Goal: Task Accomplishment & Management: Use online tool/utility

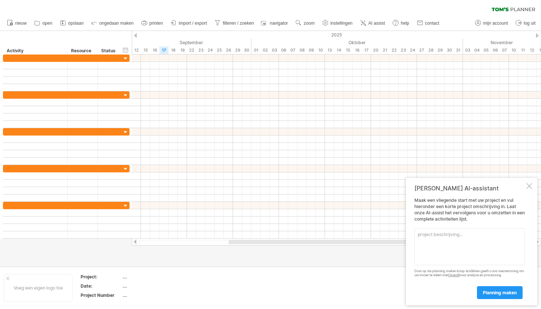
click at [482, 0] on div "wissen filter toepassen filter" at bounding box center [270, 7] width 541 height 15
click at [449, 233] on textarea at bounding box center [470, 246] width 110 height 37
paste textarea "Opdrachten 3: Planning Visualiseren Maak een eenvoudige planning van 12 weken w…"
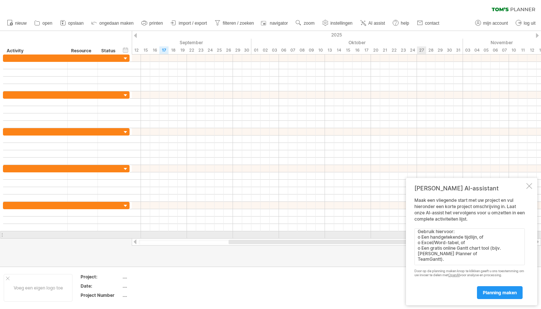
scroll to position [28, 0]
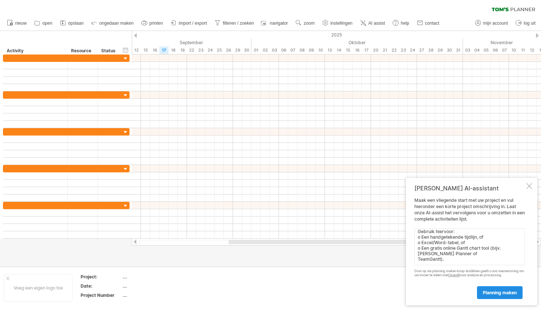
type textarea "Opdrachten 3: Planning Visualiseren Maak een eenvoudige planning van 12 weken w…"
click at [503, 291] on span "planning maken" at bounding box center [500, 293] width 34 height 6
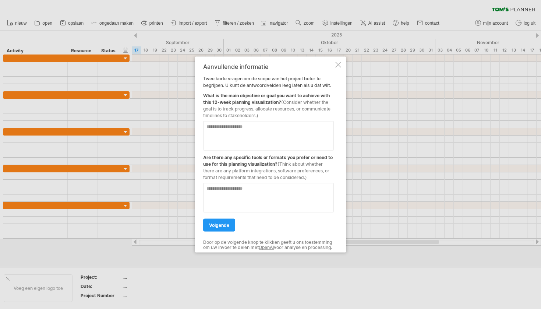
click at [294, 139] on textarea at bounding box center [268, 135] width 131 height 29
paste textarea "**********"
type textarea "**********"
click at [254, 179] on div at bounding box center [268, 194] width 131 height 35
click at [252, 192] on textarea at bounding box center [268, 197] width 131 height 29
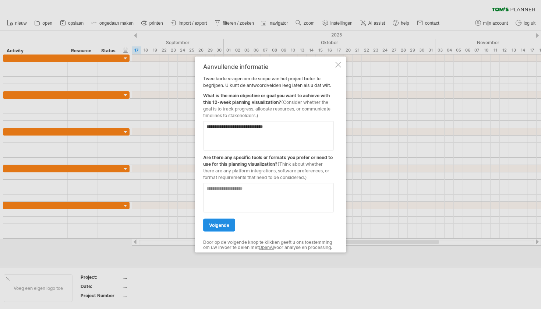
click at [226, 222] on span "volgende" at bounding box center [219, 225] width 20 height 6
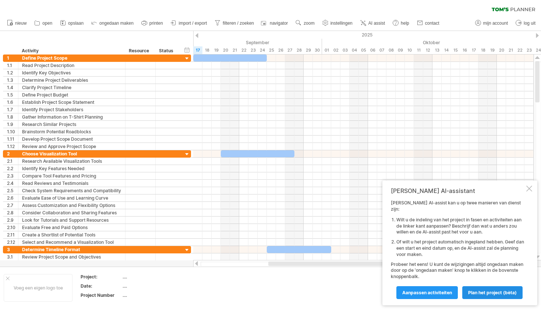
click at [502, 293] on span "Plan het project (bèta)" at bounding box center [492, 293] width 49 height 6
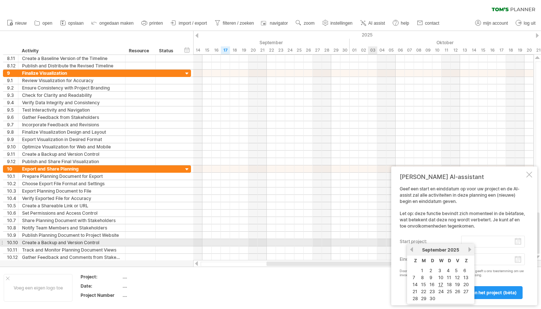
click at [487, 245] on input "start project:" at bounding box center [493, 242] width 64 height 12
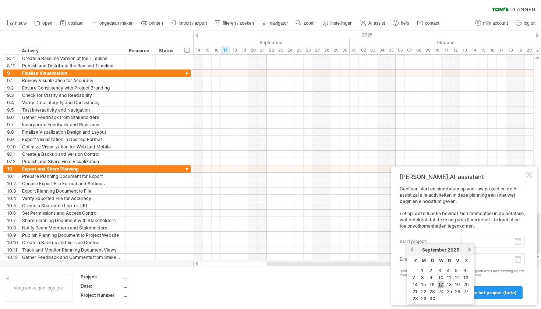
click at [440, 284] on link "17" at bounding box center [441, 284] width 6 height 7
type input "********"
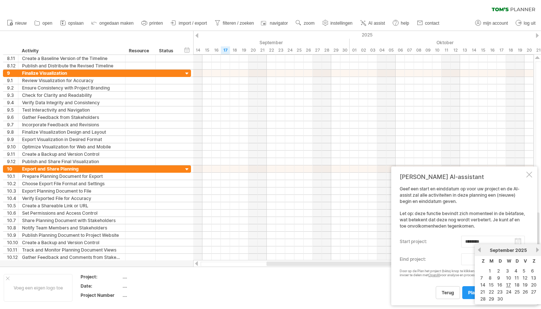
click at [493, 261] on body "vooruitgang(100%) Probeert verbinding te maken met [DOMAIN_NAME] Opnieuw verbon…" at bounding box center [270, 155] width 541 height 310
click at [537, 250] on link "volgende" at bounding box center [538, 250] width 6 height 6
click at [538, 251] on link "volgende" at bounding box center [538, 250] width 6 height 6
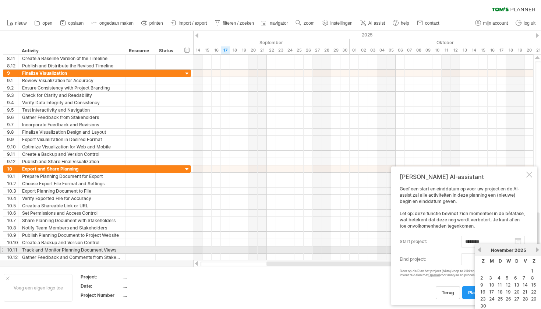
click at [538, 251] on link "volgende" at bounding box center [538, 250] width 6 height 6
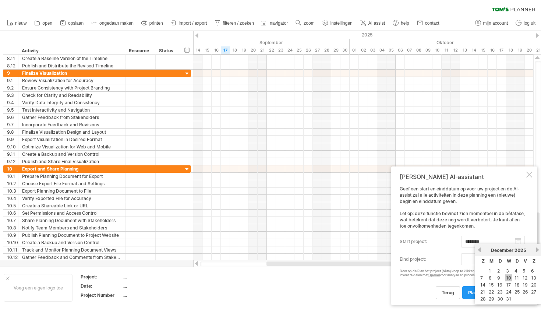
click at [510, 280] on link "10" at bounding box center [509, 277] width 7 height 7
type input "********"
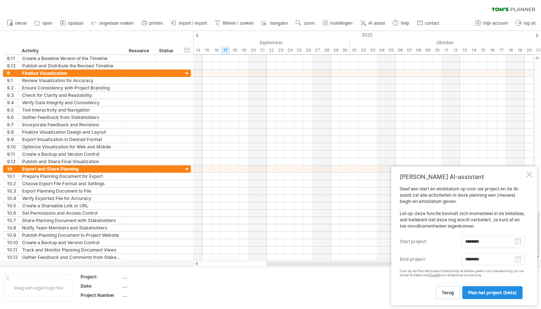
click at [485, 292] on span "Plan het project (bèta)" at bounding box center [492, 293] width 49 height 6
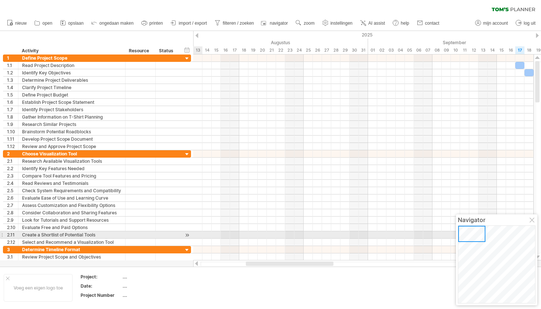
click at [476, 233] on div at bounding box center [472, 234] width 27 height 16
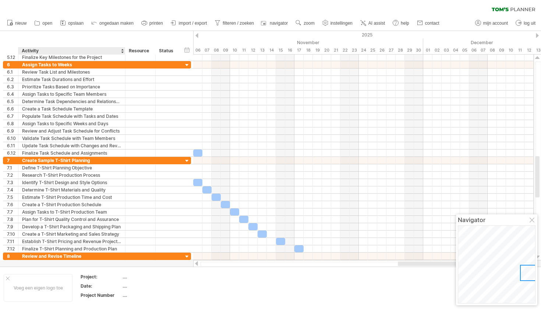
click at [123, 274] on div "...." at bounding box center [154, 277] width 62 height 6
click at [123, 275] on input "text" at bounding box center [152, 277] width 59 height 6
click at [54, 288] on div "Voeg een eigen logo toe" at bounding box center [38, 288] width 69 height 28
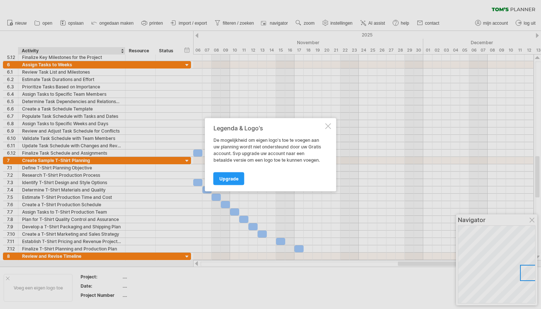
click at [327, 123] on div at bounding box center [329, 126] width 6 height 6
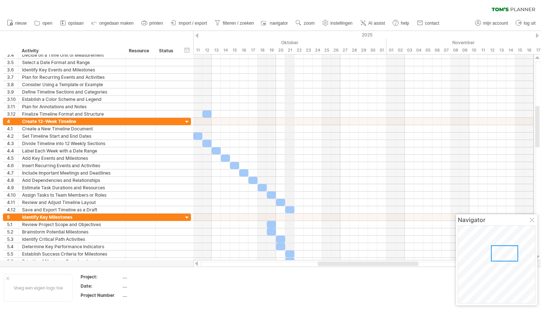
click at [292, 43] on div "Oktober" at bounding box center [243, 43] width 285 height 8
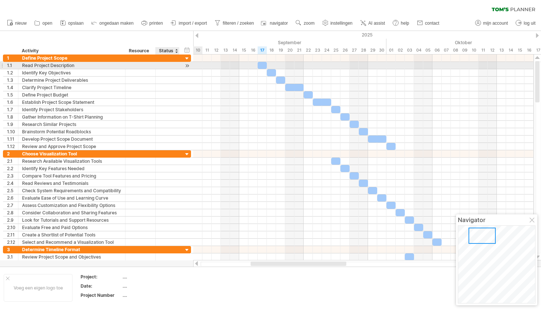
click at [187, 66] on div at bounding box center [187, 66] width 7 height 8
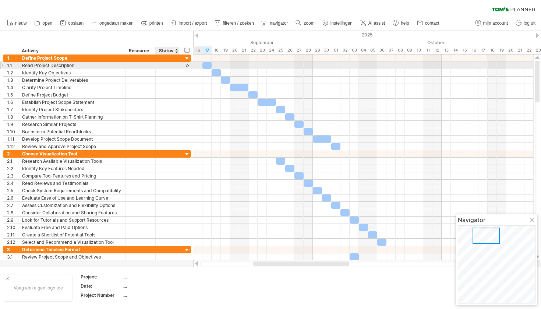
click at [187, 66] on div at bounding box center [187, 66] width 7 height 8
click at [208, 67] on div at bounding box center [207, 65] width 9 height 7
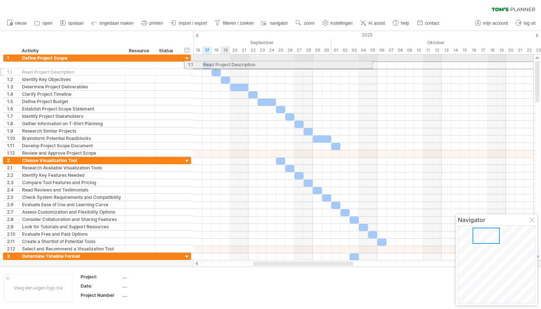
drag, startPoint x: 74, startPoint y: 67, endPoint x: 227, endPoint y: 64, distance: 152.9
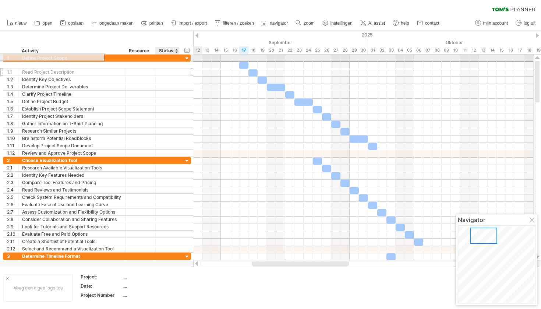
drag, startPoint x: 102, startPoint y: 62, endPoint x: 180, endPoint y: 55, distance: 78.4
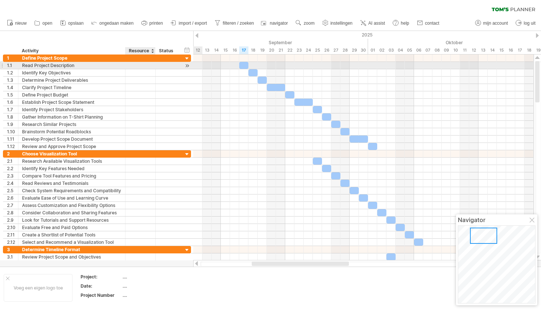
click at [141, 67] on div at bounding box center [140, 65] width 22 height 7
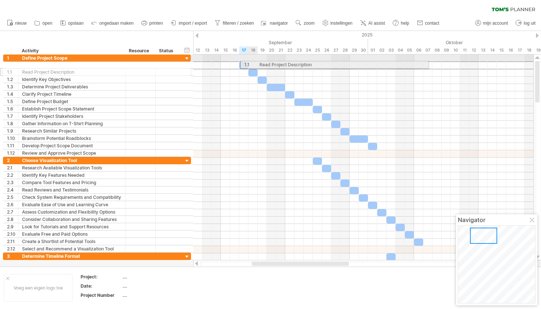
drag, startPoint x: 10, startPoint y: 66, endPoint x: 255, endPoint y: 64, distance: 245.7
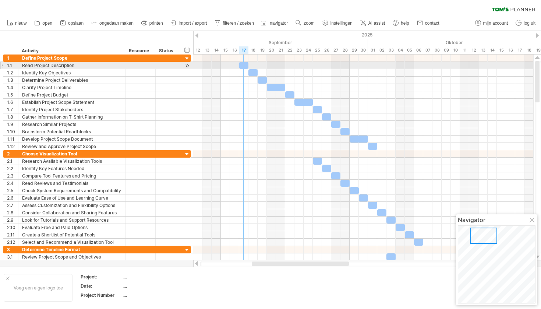
click at [241, 68] on div at bounding box center [243, 65] width 9 height 7
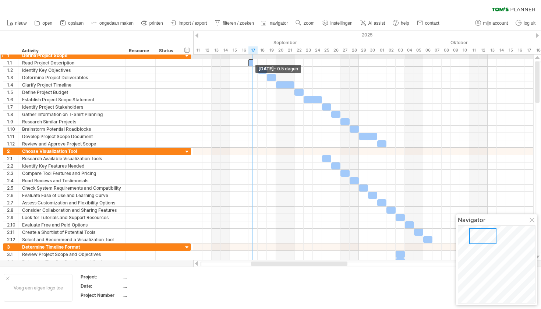
drag, startPoint x: 257, startPoint y: 62, endPoint x: 254, endPoint y: 58, distance: 5.2
click at [254, 58] on div "[DATE] - 0.5 dagen [DATE]" at bounding box center [363, 158] width 341 height 206
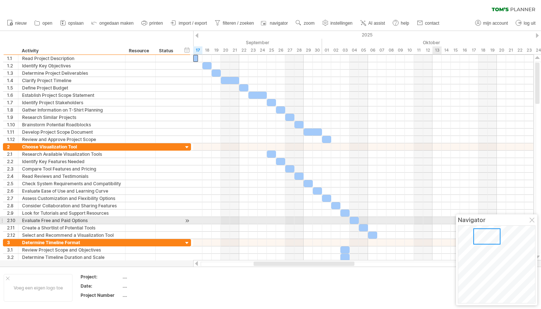
click at [534, 218] on div at bounding box center [533, 221] width 6 height 6
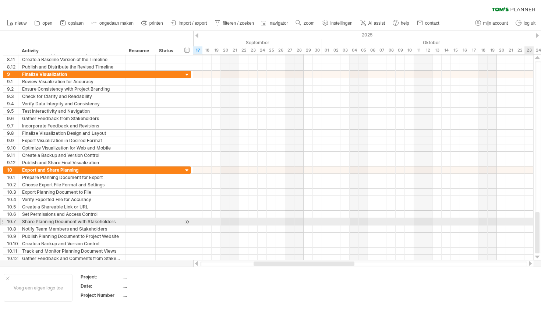
drag, startPoint x: 538, startPoint y: 69, endPoint x: 526, endPoint y: 224, distance: 155.2
click at [526, 224] on div "Probeert verbinding te maken met [DOMAIN_NAME] Opnieuw verbonden 0% wissen filt…" at bounding box center [270, 154] width 541 height 309
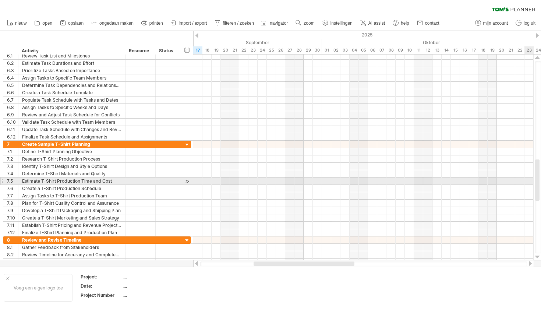
drag, startPoint x: 537, startPoint y: 235, endPoint x: 536, endPoint y: 182, distance: 53.0
click at [536, 182] on div at bounding box center [537, 179] width 4 height 41
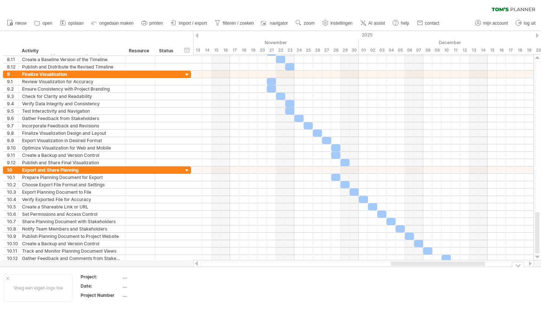
drag, startPoint x: 538, startPoint y: 182, endPoint x: 531, endPoint y: 285, distance: 103.4
click at [531, 285] on div "Probeert verbinding te maken met [DOMAIN_NAME] Opnieuw verbonden 0% wissen filt…" at bounding box center [270, 154] width 541 height 309
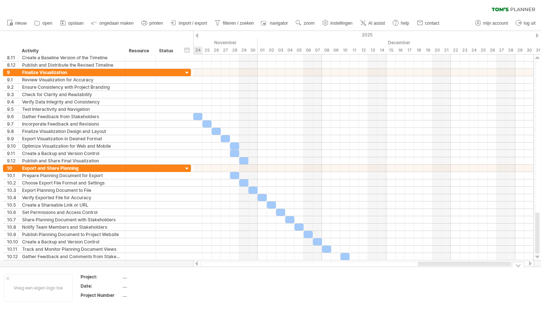
drag, startPoint x: 452, startPoint y: 264, endPoint x: 480, endPoint y: 280, distance: 31.2
click at [480, 280] on div "Probeert verbinding te maken met [DOMAIN_NAME] Opnieuw verbonden 0% wissen filt…" at bounding box center [270, 154] width 541 height 309
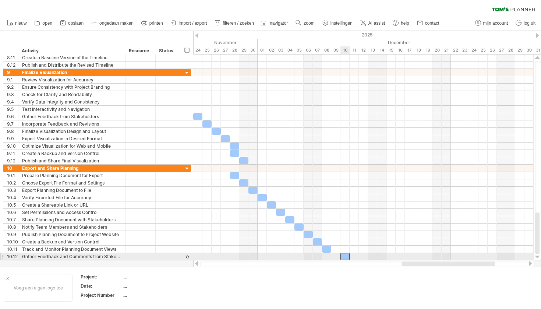
click at [345, 257] on div at bounding box center [345, 256] width 9 height 7
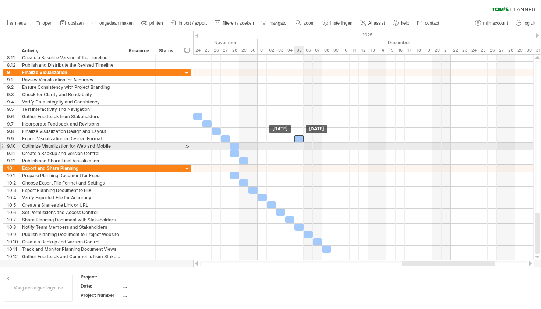
scroll to position [0, 0]
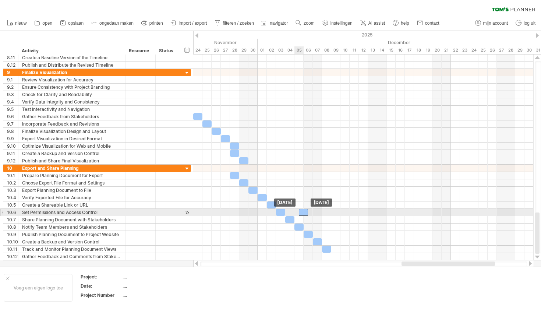
drag, startPoint x: 345, startPoint y: 257, endPoint x: 308, endPoint y: 225, distance: 49.9
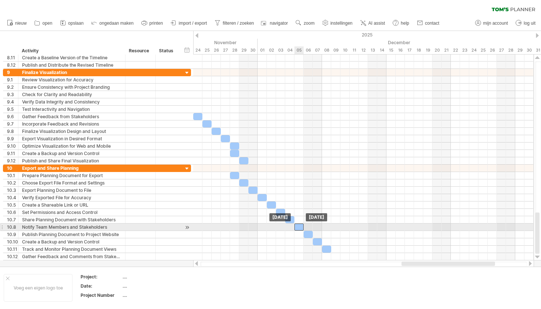
drag, startPoint x: 310, startPoint y: 226, endPoint x: 300, endPoint y: 226, distance: 10.7
drag, startPoint x: 307, startPoint y: 234, endPoint x: 296, endPoint y: 227, distance: 13.0
drag, startPoint x: 319, startPoint y: 243, endPoint x: 302, endPoint y: 228, distance: 22.5
drag, startPoint x: 327, startPoint y: 249, endPoint x: 299, endPoint y: 226, distance: 35.6
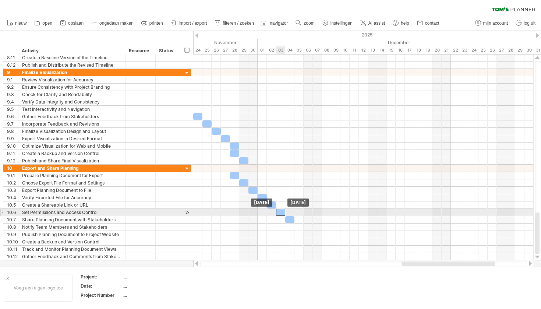
drag, startPoint x: 299, startPoint y: 227, endPoint x: 282, endPoint y: 212, distance: 23.0
drag, startPoint x: 289, startPoint y: 218, endPoint x: 279, endPoint y: 213, distance: 11.1
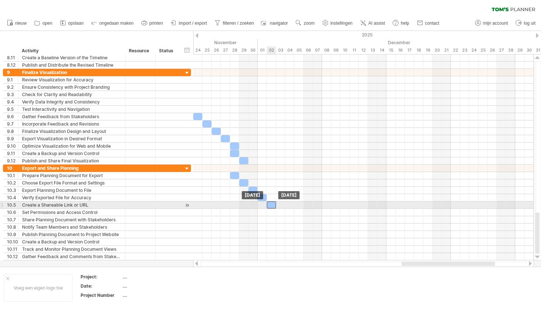
drag, startPoint x: 279, startPoint y: 213, endPoint x: 271, endPoint y: 206, distance: 10.5
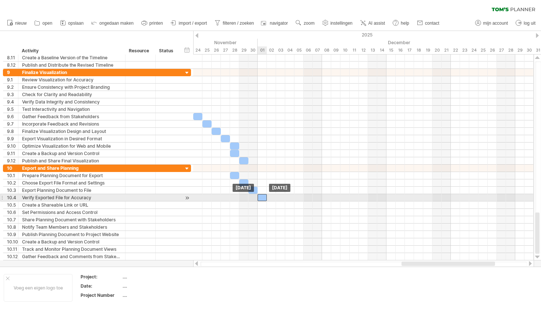
drag, startPoint x: 271, startPoint y: 206, endPoint x: 263, endPoint y: 200, distance: 10.0
click at [263, 200] on div at bounding box center [262, 197] width 9 height 7
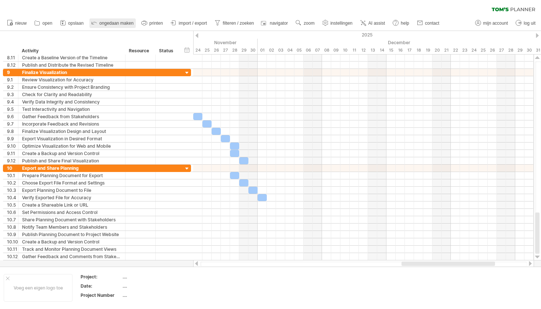
click at [116, 23] on span "ongedaan maken" at bounding box center [116, 23] width 34 height 5
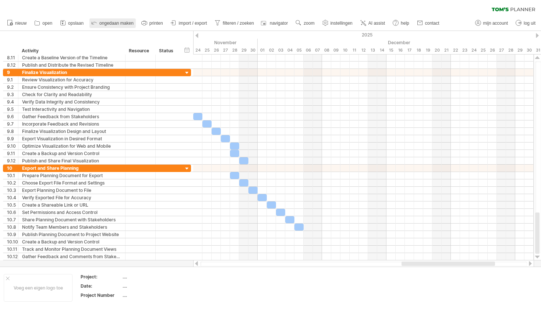
click at [116, 23] on span "ongedaan maken" at bounding box center [116, 23] width 34 height 5
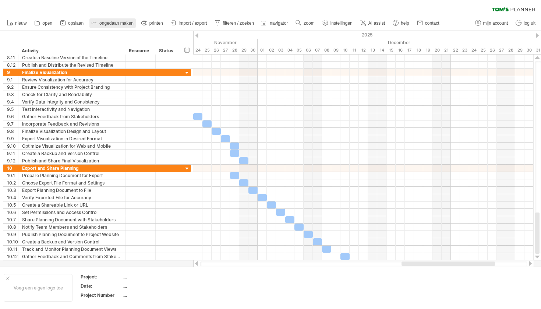
click at [116, 23] on span "ongedaan maken" at bounding box center [116, 23] width 34 height 5
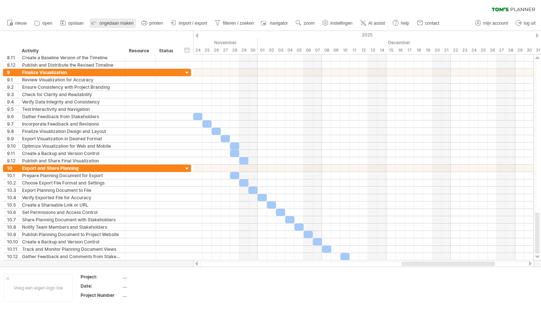
click at [115, 24] on span "ongedaan maken" at bounding box center [116, 23] width 34 height 5
click at [95, 23] on icon at bounding box center [94, 22] width 7 height 7
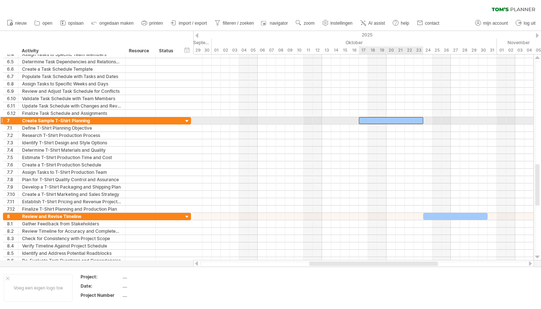
click at [397, 120] on div at bounding box center [391, 120] width 64 height 7
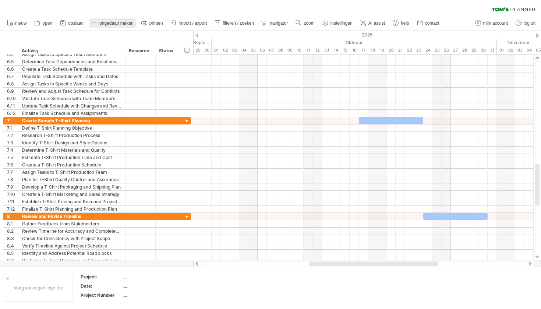
click at [115, 21] on span "ongedaan maken" at bounding box center [116, 23] width 34 height 5
click at [115, 22] on span "ongedaan maken" at bounding box center [116, 23] width 34 height 5
